Goal: Find specific page/section: Find specific page/section

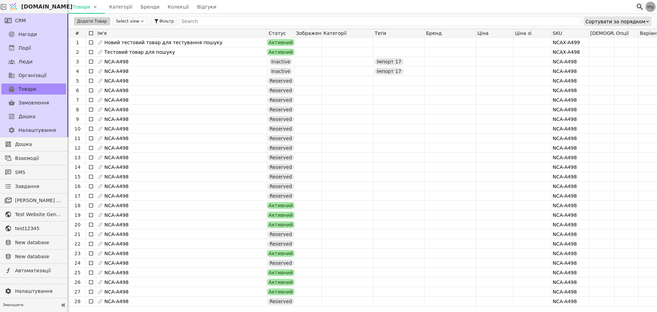
click at [637, 7] on icon at bounding box center [640, 7] width 8 height 8
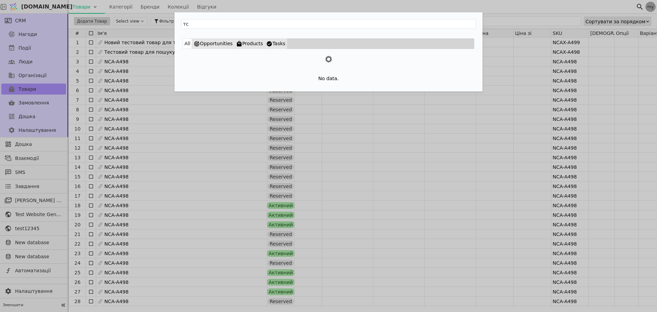
type input "т"
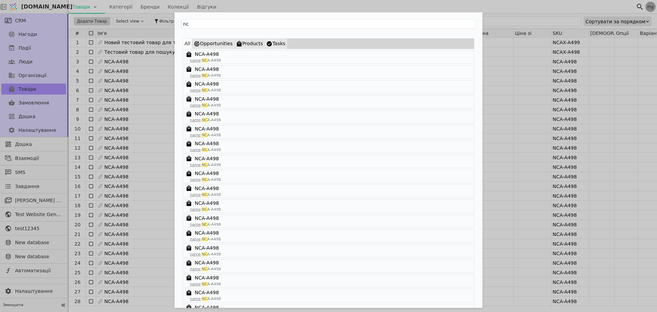
type input "n"
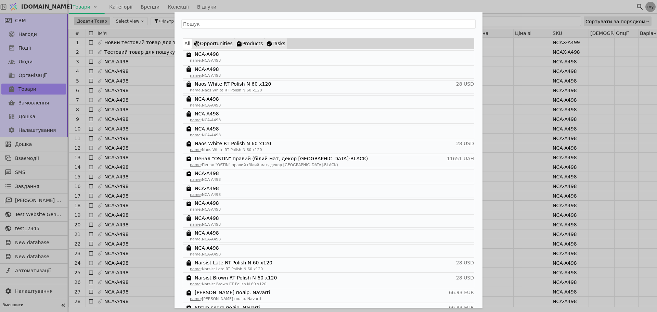
click at [51, 58] on div "All Opportunities Products Tasks NCA-A498 name : NCA-A498 NCA-A498 name : NCA-A…" at bounding box center [328, 156] width 657 height 312
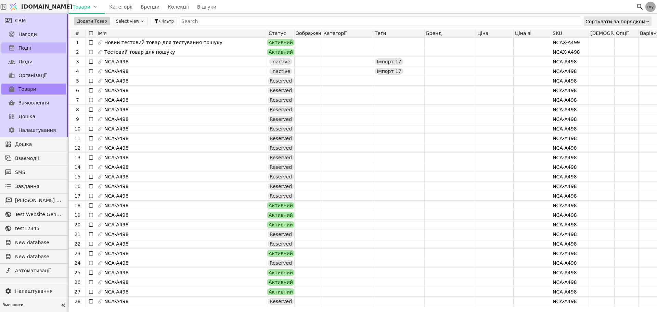
click at [22, 44] on span "Події" at bounding box center [24, 47] width 13 height 7
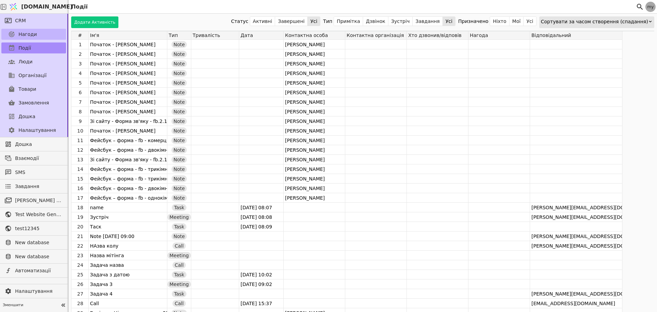
click at [26, 29] on link "Нагоди" at bounding box center [33, 34] width 65 height 11
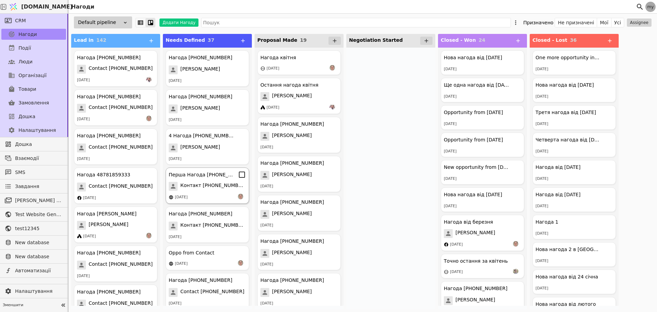
click at [183, 179] on div "Перша Нагода [PHONE_NUMBER] Контакт [PHONE_NUMBER] [DATE]" at bounding box center [207, 185] width 83 height 36
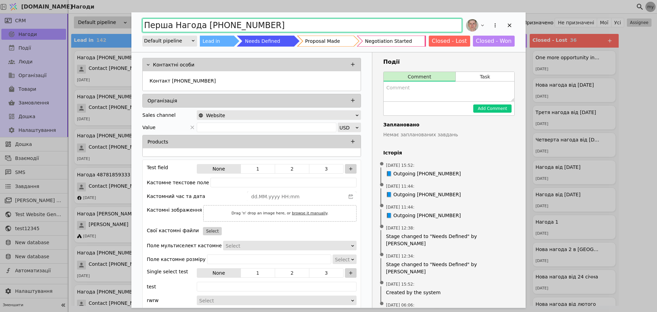
click at [152, 24] on input "Перша Нагода [PHONE_NUMBER]" at bounding box center [302, 25] width 320 height 14
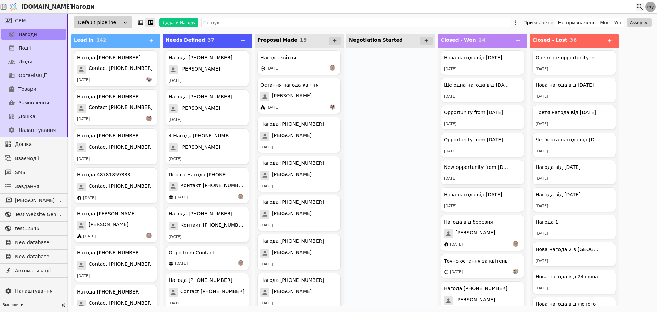
click at [636, 7] on icon at bounding box center [640, 7] width 8 height 8
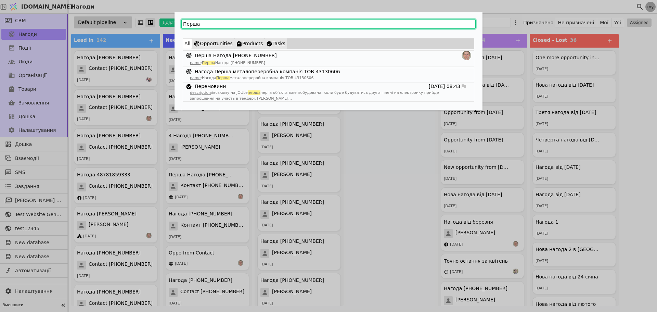
click at [207, 24] on input "Перша" at bounding box center [328, 24] width 294 height 10
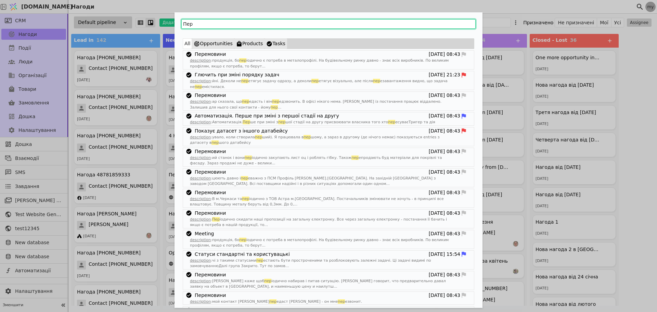
type input "Пер"
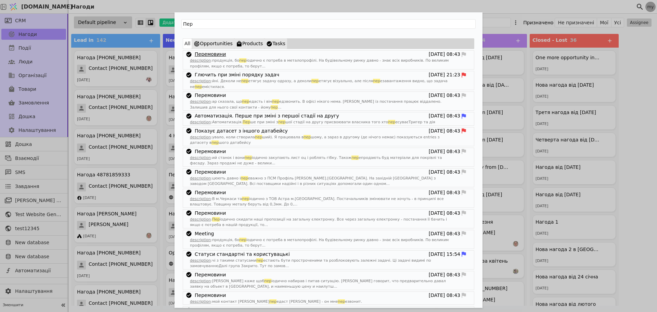
click at [203, 54] on link "Перемовини" at bounding box center [210, 54] width 31 height 7
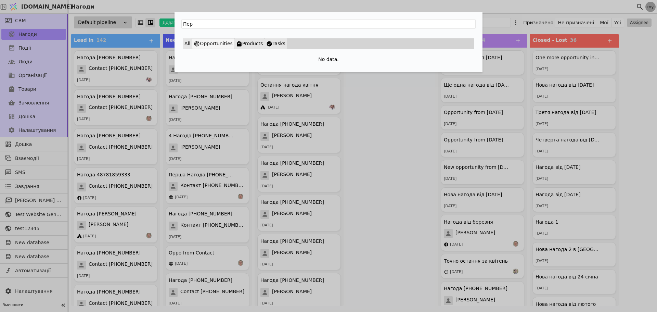
click at [207, 44] on button "Opportunities" at bounding box center [213, 43] width 42 height 11
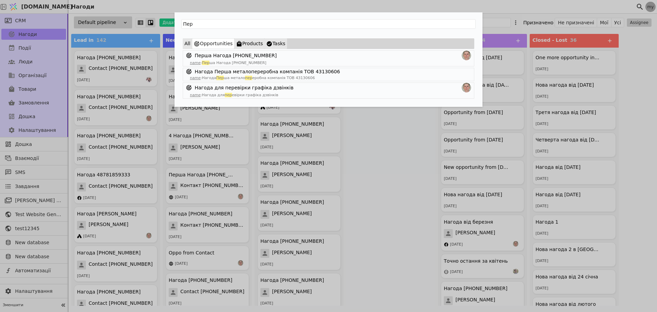
click at [2, 69] on div "Пер All Opportunities Products Tasks Перша Нагода [PHONE_NUMBER] name : Пер ша …" at bounding box center [328, 156] width 657 height 312
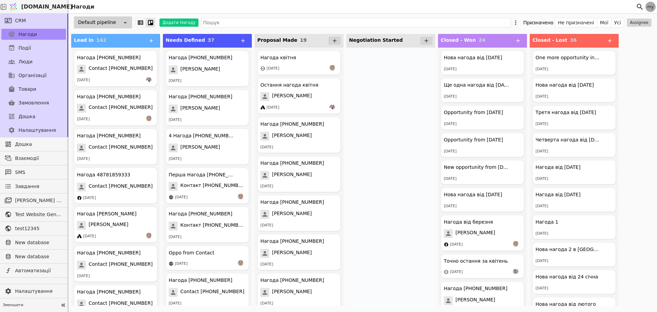
click at [635, 11] on div "Нагоди" at bounding box center [351, 6] width 567 height 13
click at [635, 10] on div "Нагоди" at bounding box center [351, 6] width 567 height 13
click at [638, 8] on icon at bounding box center [640, 7] width 6 height 6
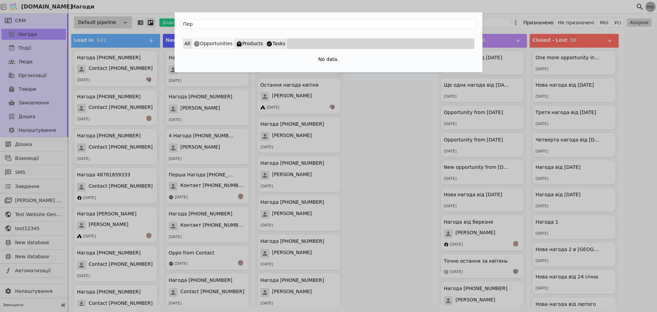
click at [211, 42] on button "Opportunities" at bounding box center [213, 43] width 42 height 11
